Goal: Information Seeking & Learning: Learn about a topic

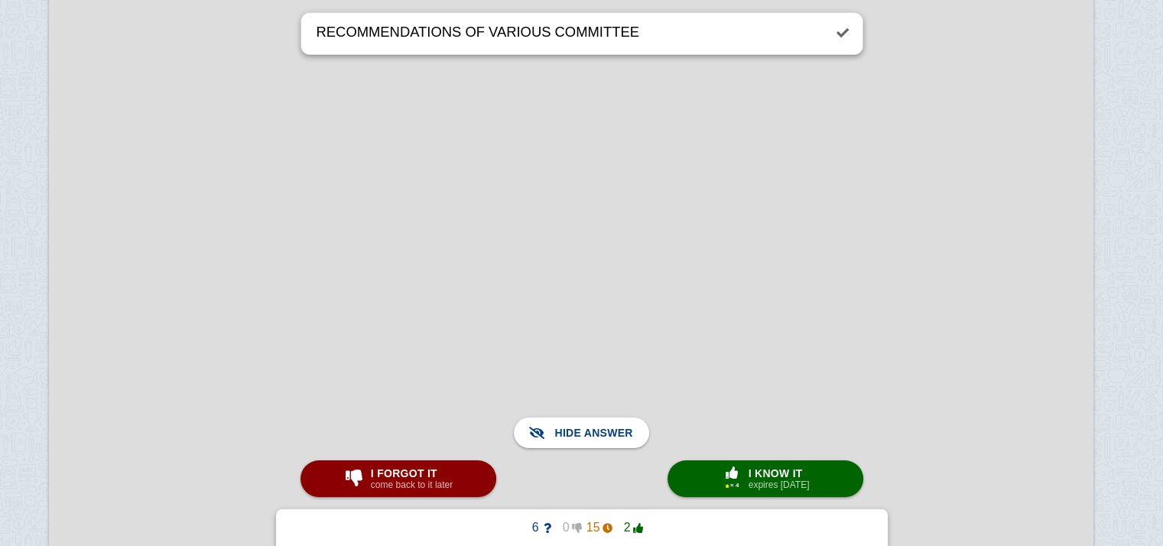
scroll to position [63082, 99]
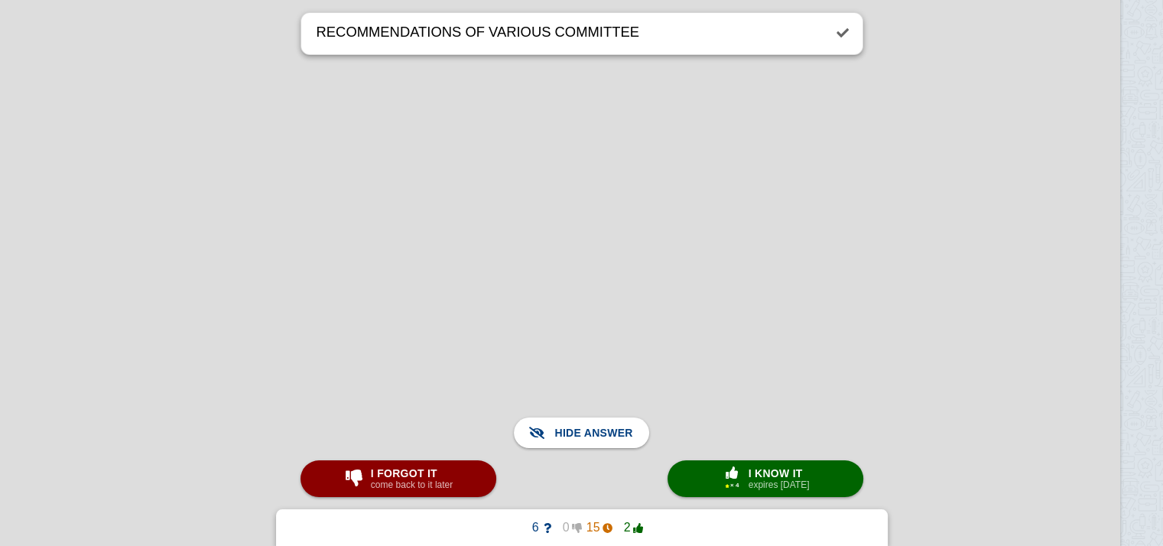
scroll to position [69438, 184]
click at [586, 438] on span "Show answer" at bounding box center [590, 433] width 86 height 34
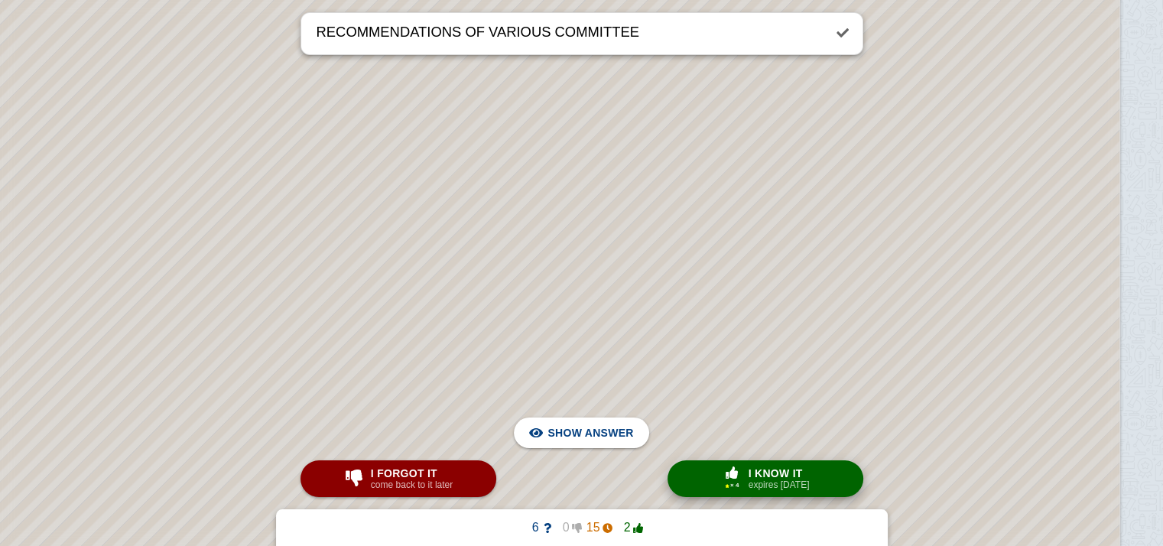
click at [743, 470] on div "× 4 I know it expires [DATE]" at bounding box center [765, 478] width 95 height 24
type textarea "what is the concept paper on company law 2013"
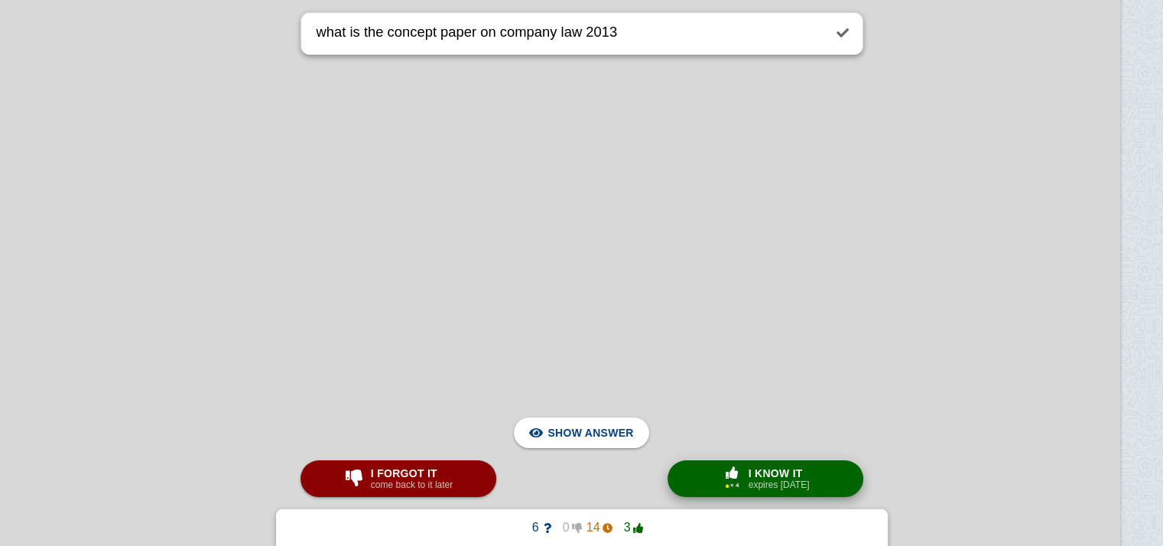
scroll to position [70588, 138]
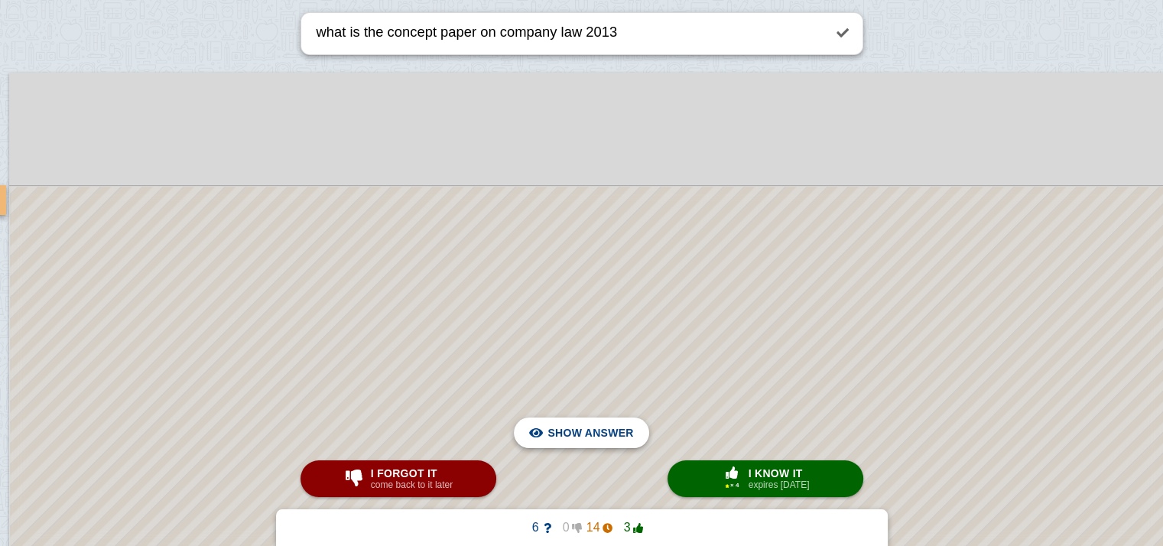
click at [591, 427] on span "Hide answer" at bounding box center [594, 433] width 80 height 34
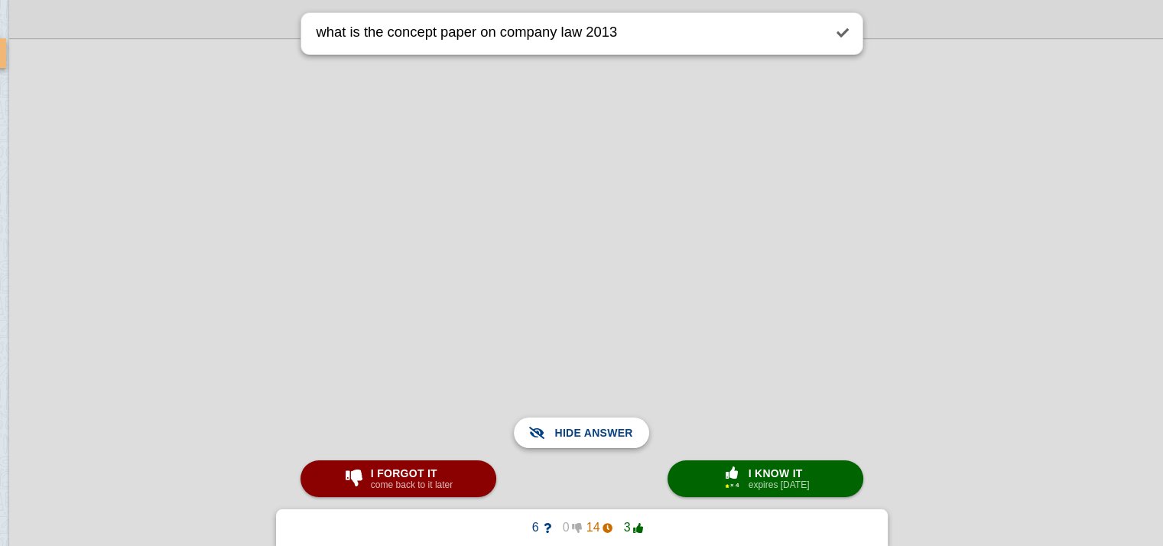
scroll to position [70735, 138]
